Goal: Navigation & Orientation: Find specific page/section

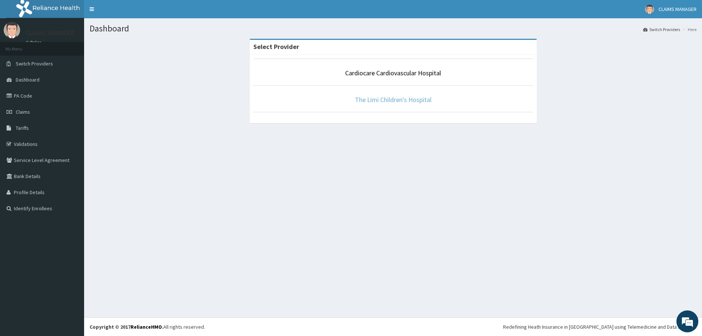
click at [384, 102] on link "The Limi Children's Hospital" at bounding box center [393, 99] width 76 height 8
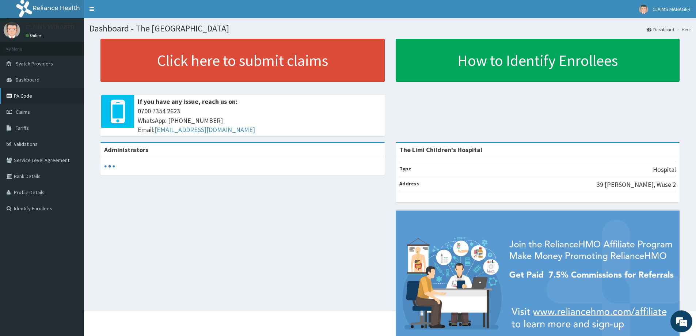
click at [28, 95] on link "PA Code" at bounding box center [42, 96] width 84 height 16
